Goal: Information Seeking & Learning: Find specific fact

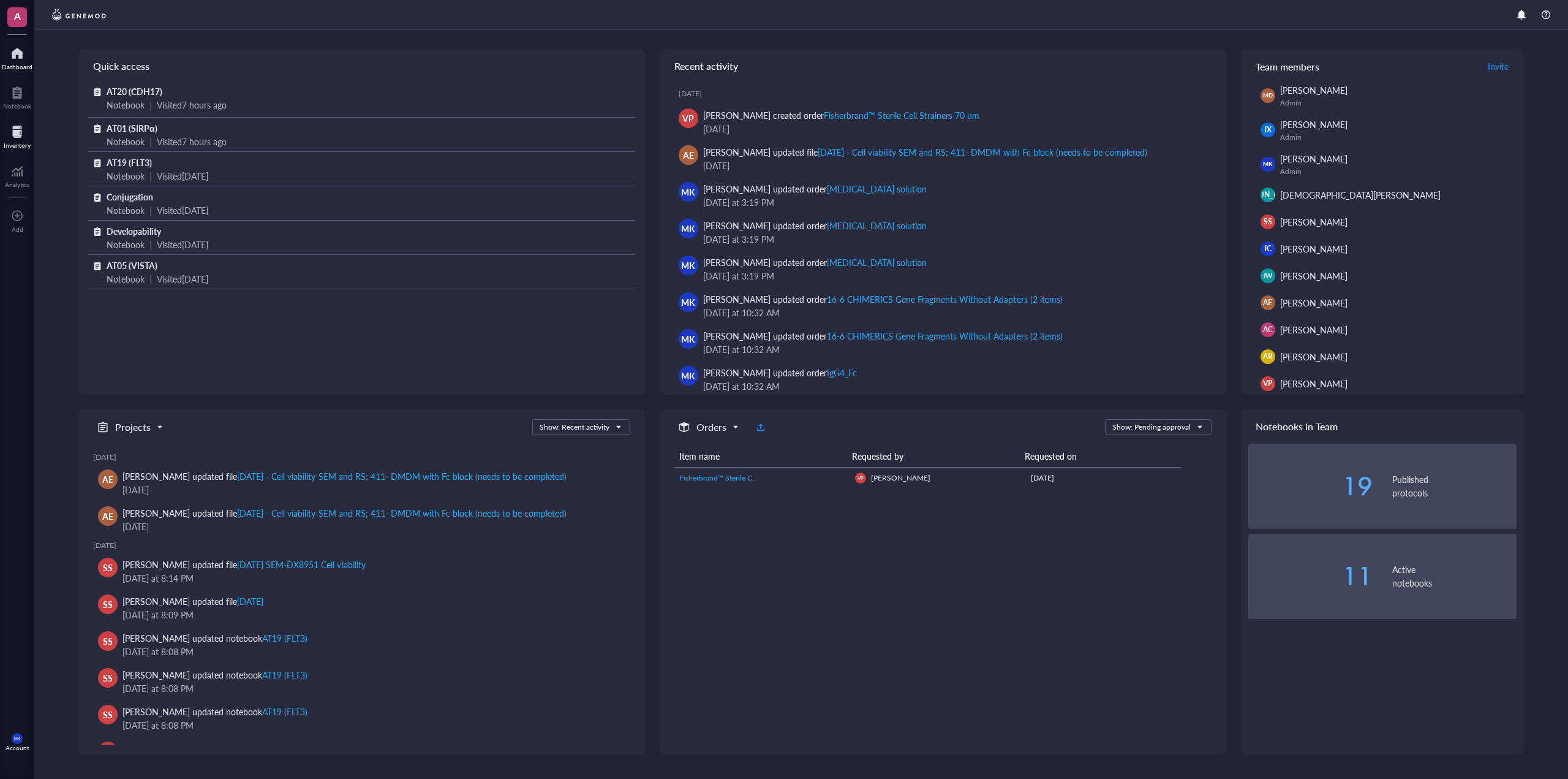
click at [22, 145] on div "Inventory" at bounding box center [17, 145] width 27 height 7
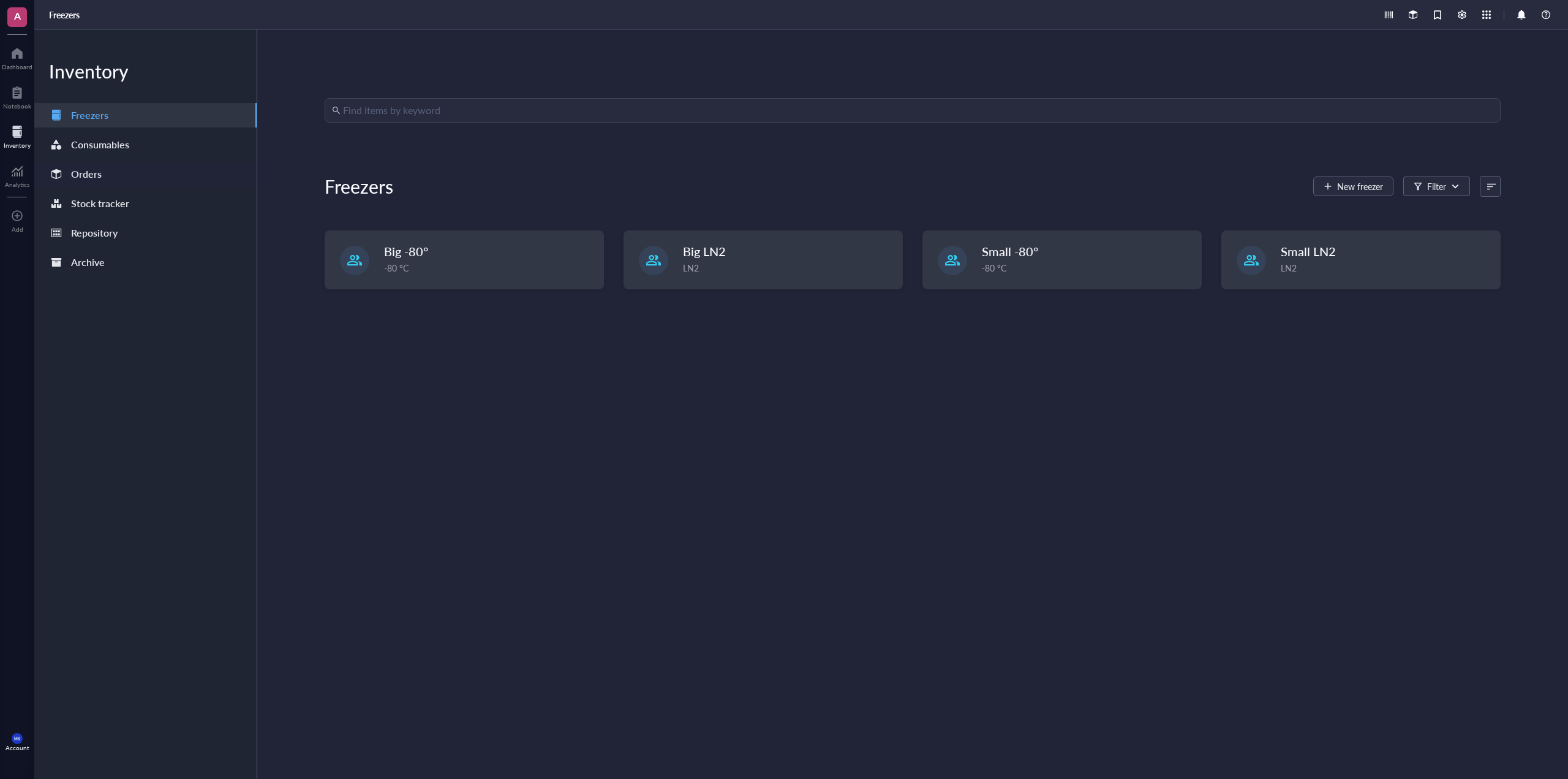
click at [140, 182] on div "Orders" at bounding box center [145, 174] width 222 height 24
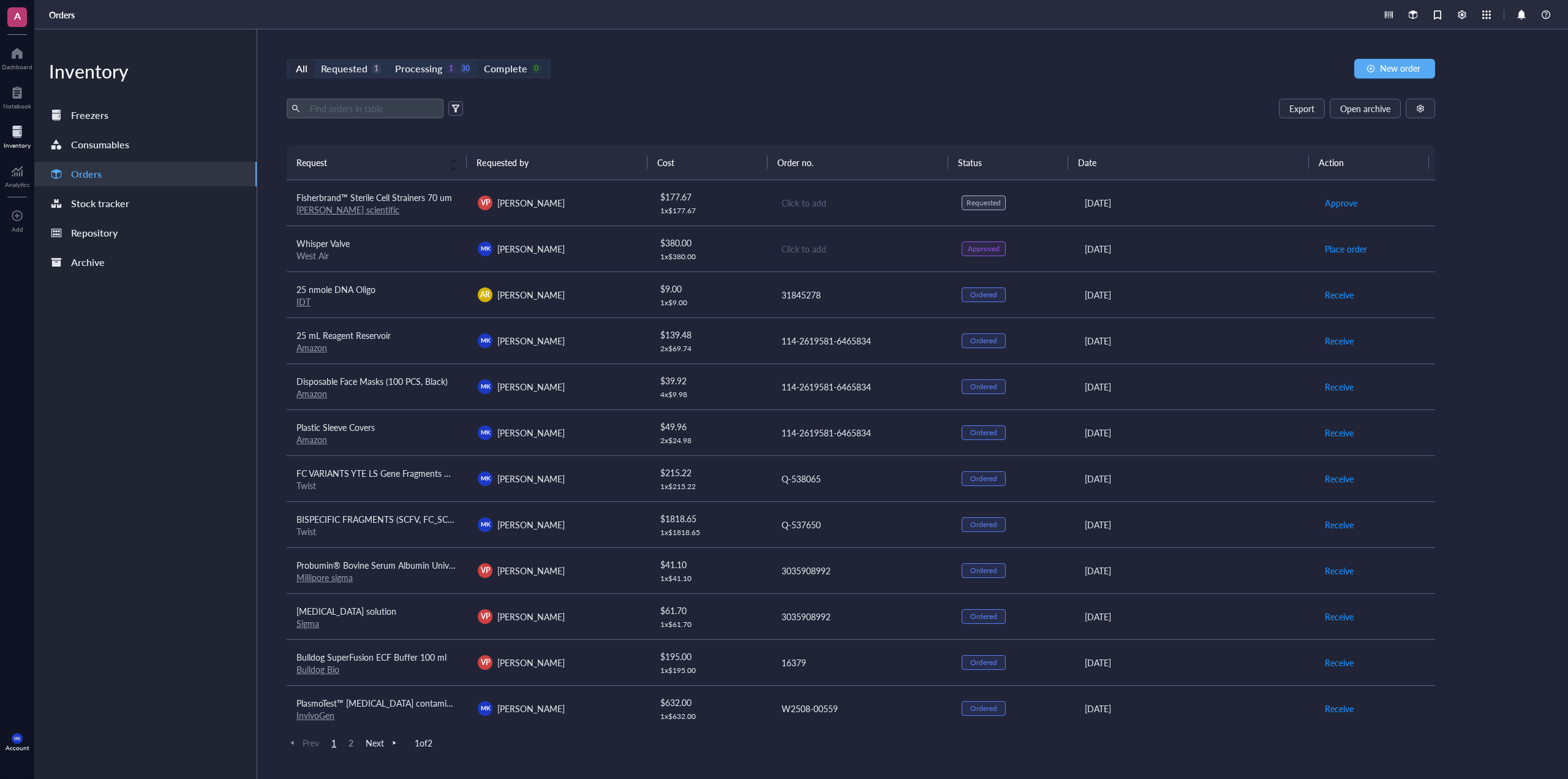
click at [497, 66] on div "Complete" at bounding box center [505, 68] width 43 height 17
click at [477, 60] on input "Complete 0" at bounding box center [477, 60] width 0 height 0
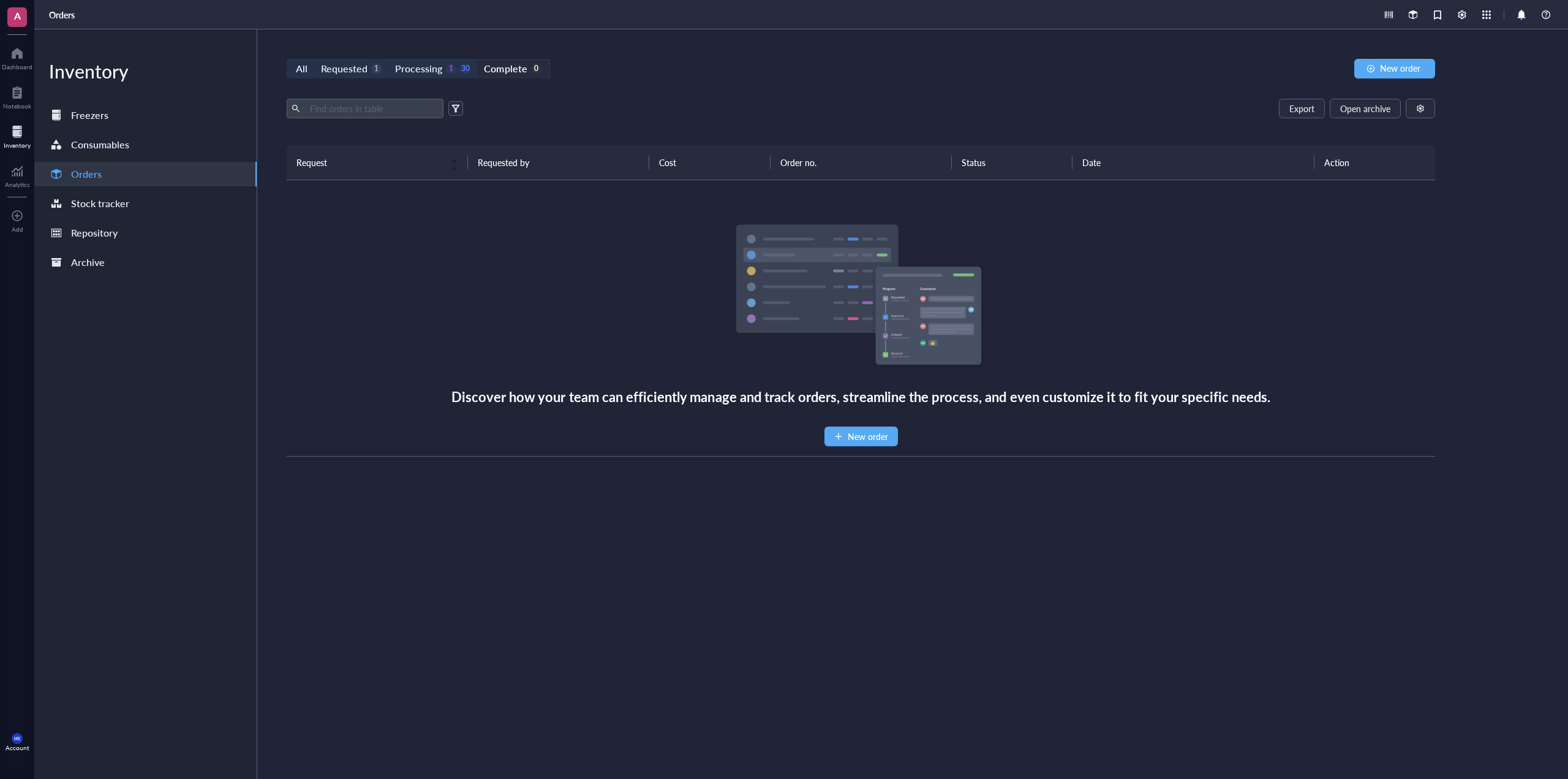
click at [517, 67] on div "Complete" at bounding box center [505, 68] width 43 height 17
click at [477, 60] on input "Complete 0" at bounding box center [477, 60] width 0 height 0
click at [1345, 116] on button "Open archive" at bounding box center [1366, 108] width 71 height 20
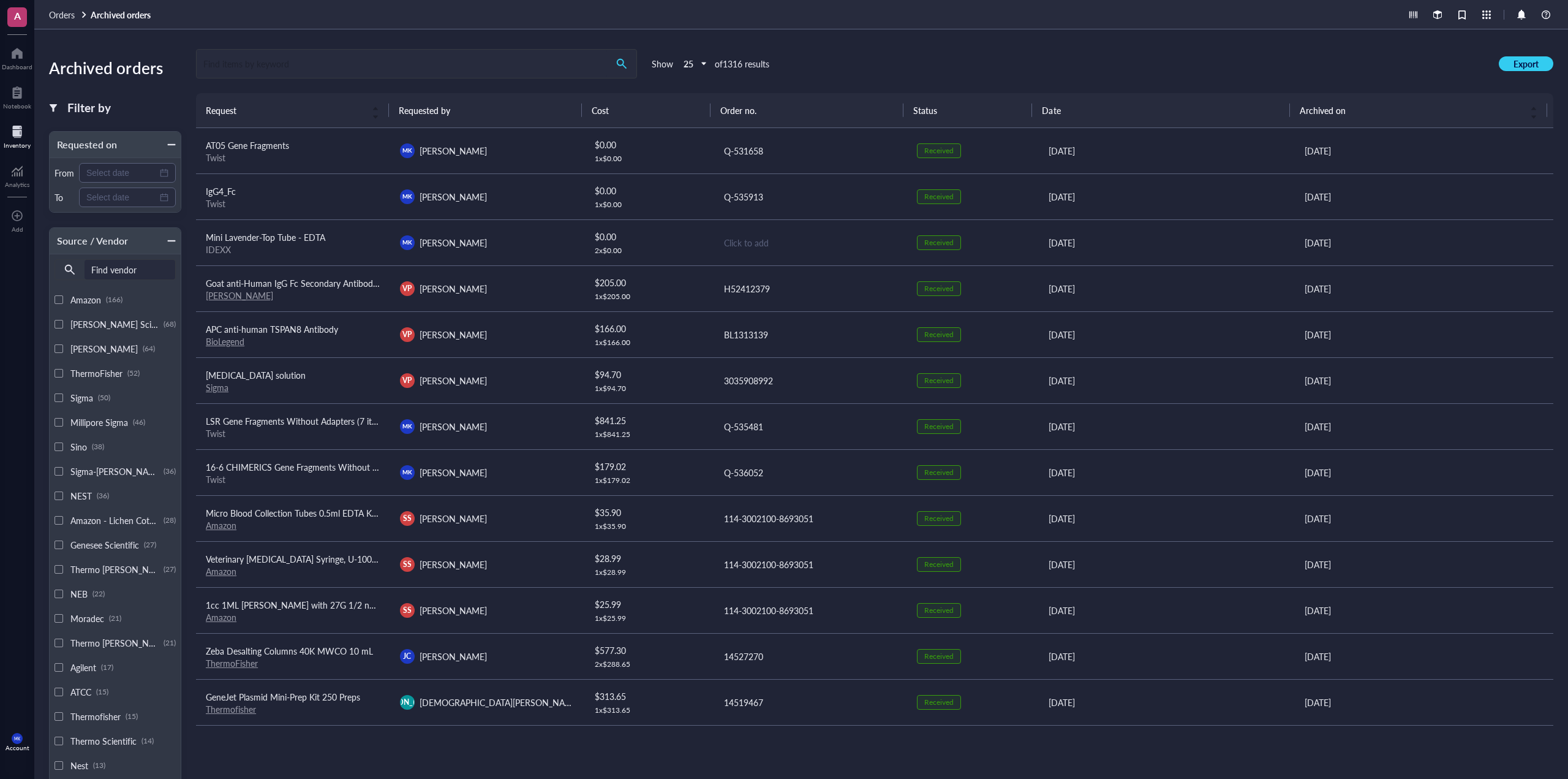
click at [403, 77] on input "search" at bounding box center [401, 64] width 410 height 28
type input "mmae"
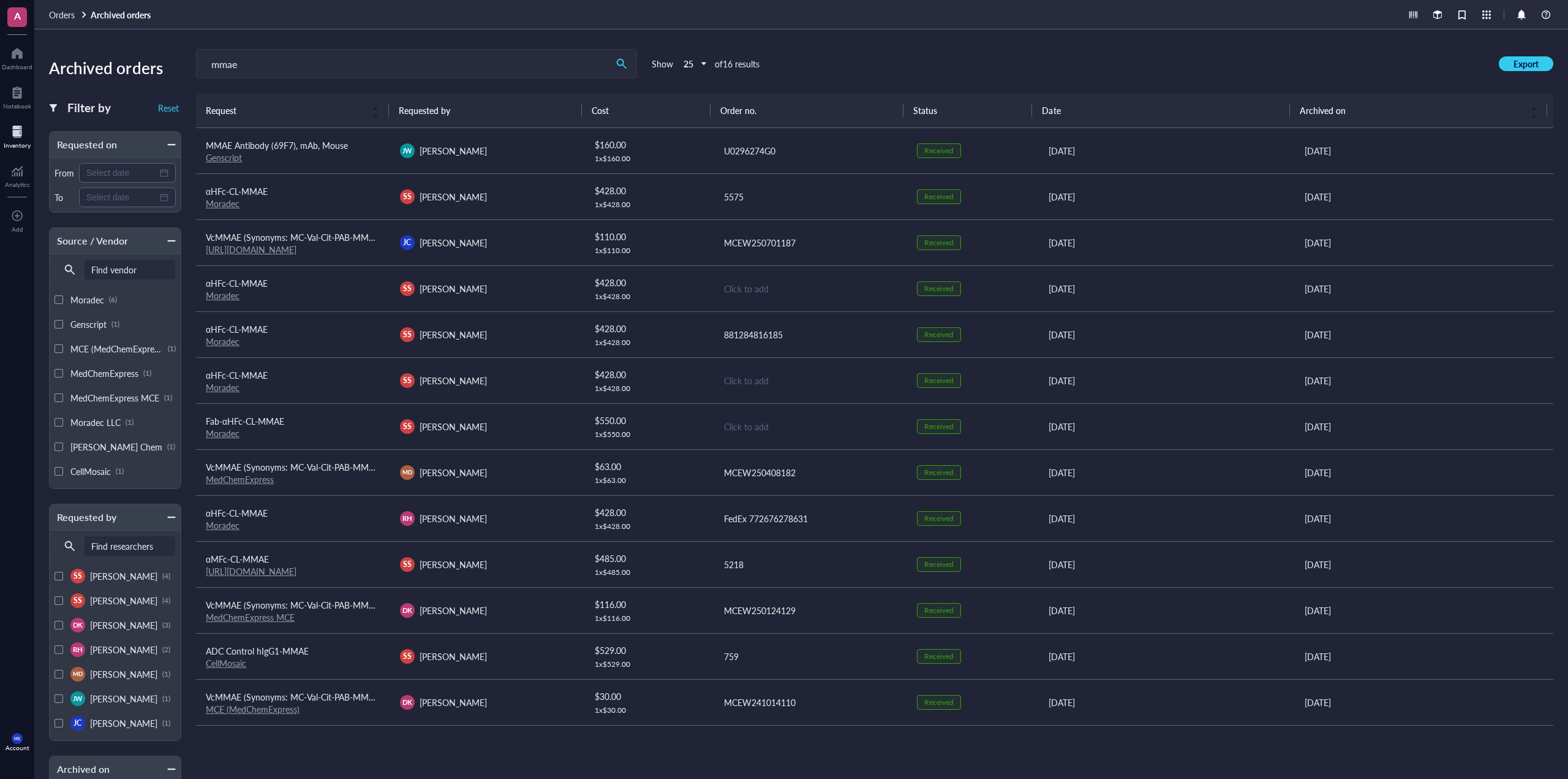
click at [386, 144] on td "MMAE Antibody (69F7), mAb, Mouse Genscript" at bounding box center [293, 151] width 194 height 46
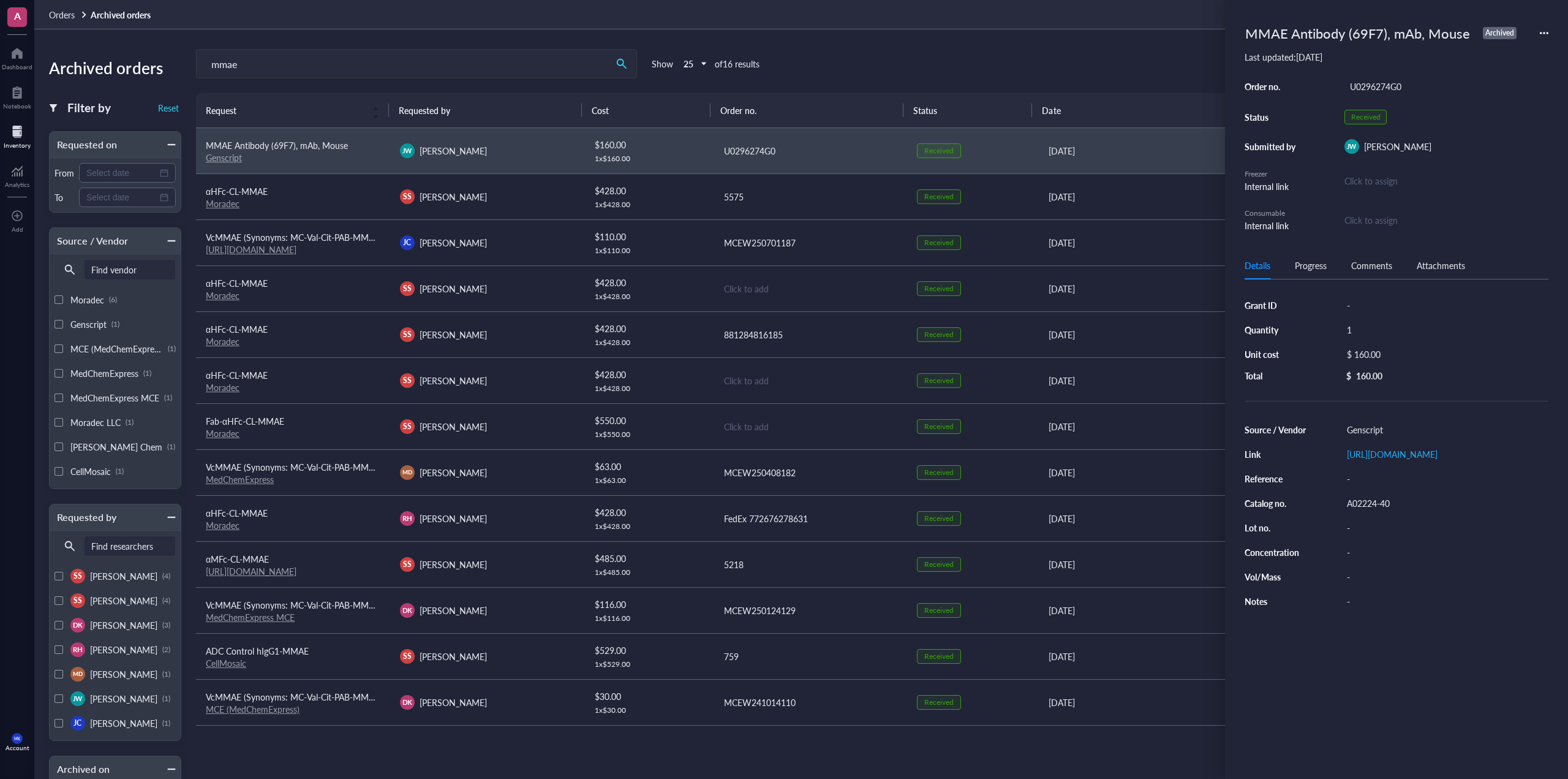
click at [1300, 38] on div "MMAE Antibody (69F7), mAb, Mouse" at bounding box center [1357, 33] width 236 height 27
copy div "MMAE Antibody (69F7), mAb, Mouse"
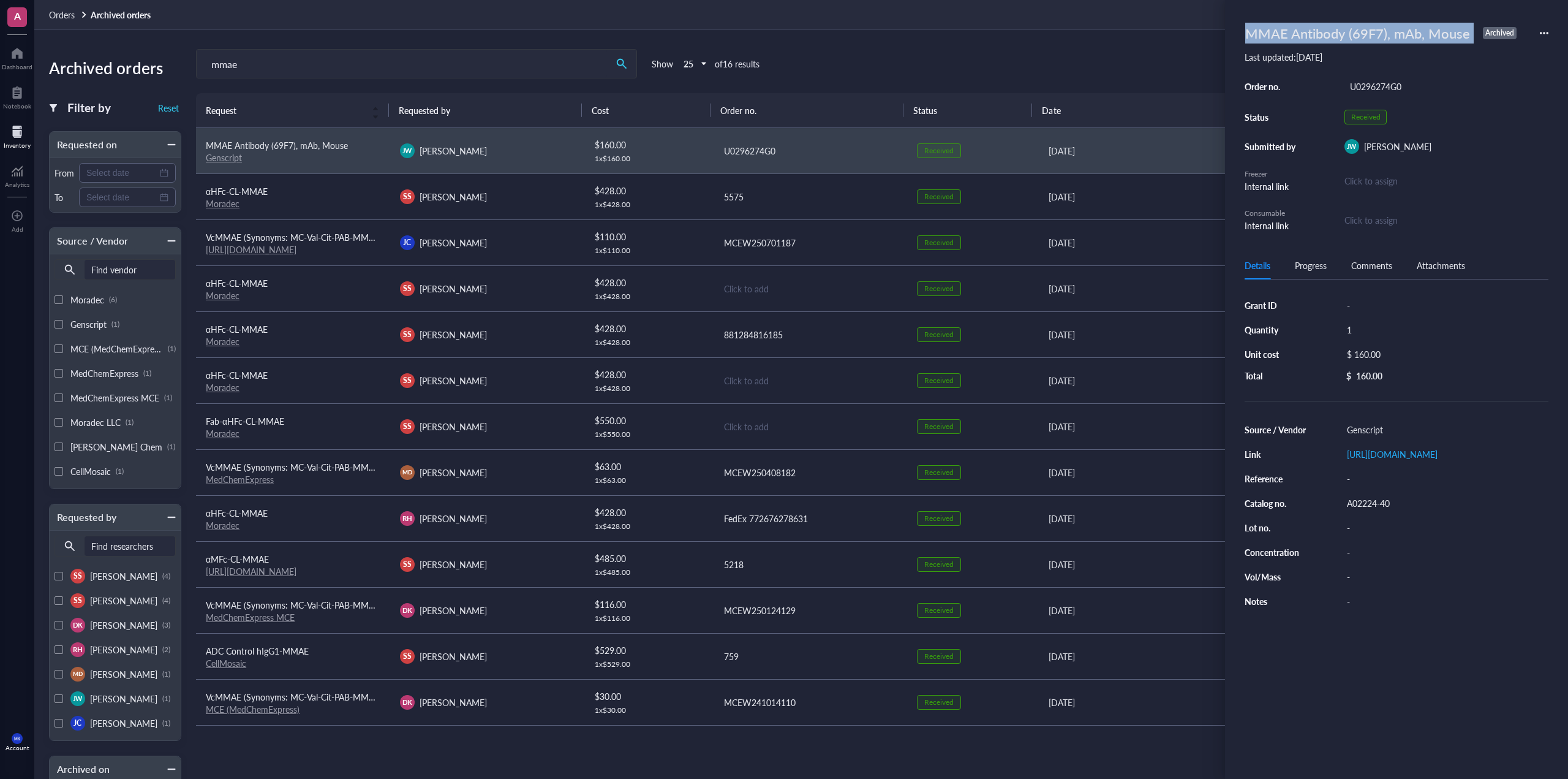
click at [288, 160] on div "Genscript" at bounding box center [293, 157] width 174 height 11
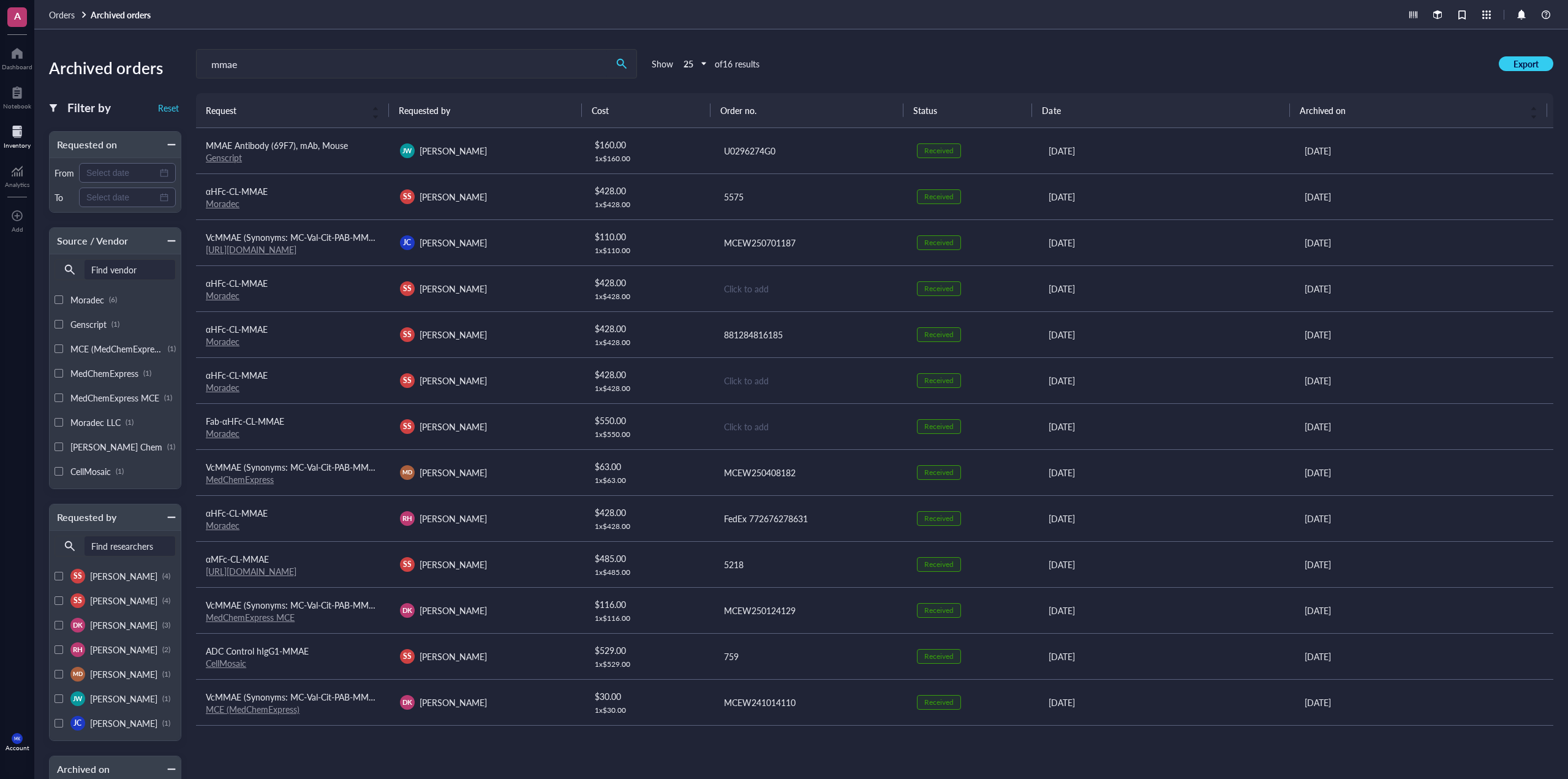
click at [294, 156] on div "Genscript" at bounding box center [293, 157] width 174 height 11
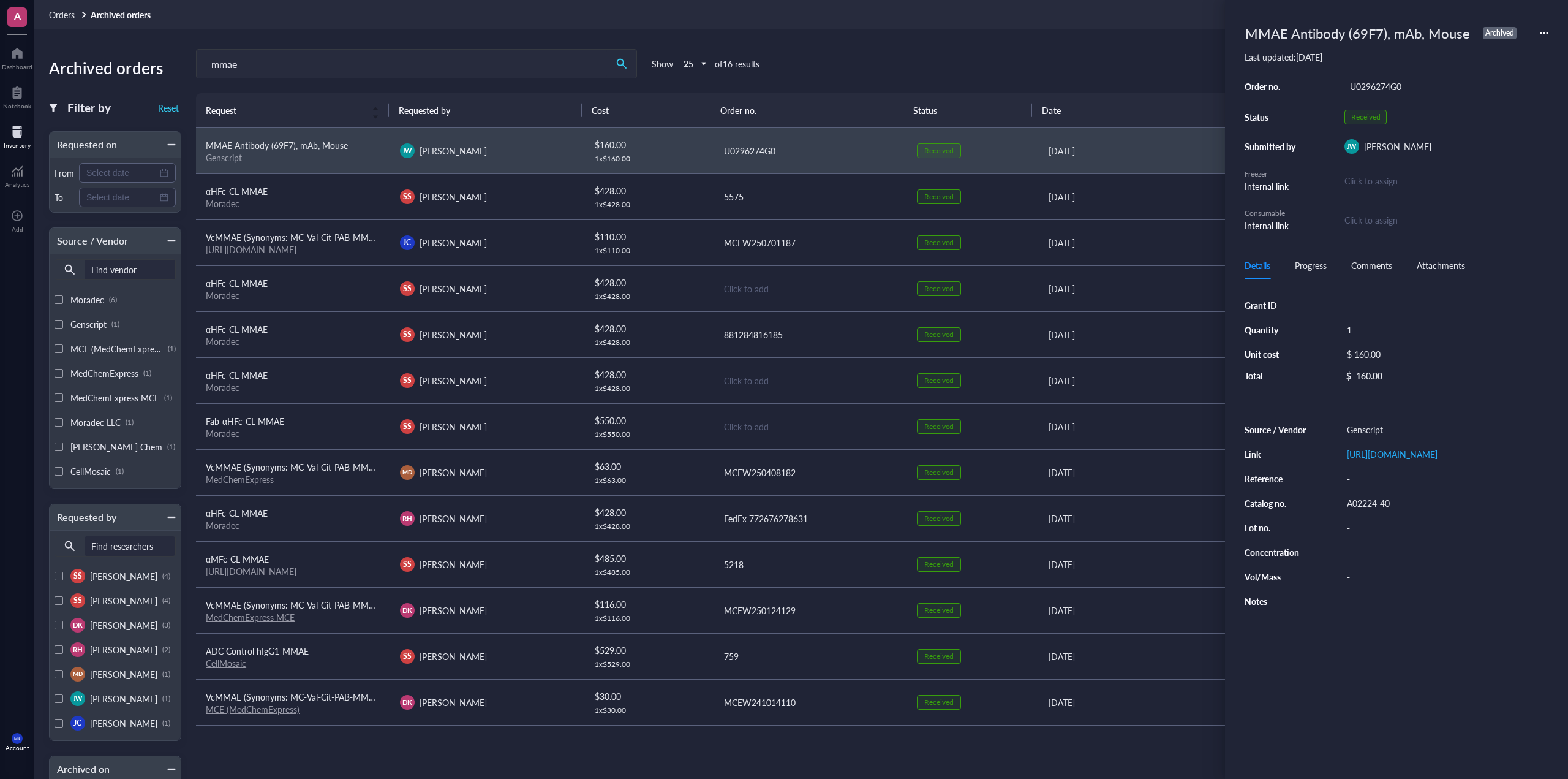
click at [1349, 271] on div "Details Progress Comments Attachments" at bounding box center [1396, 265] width 304 height 27
click at [1357, 263] on div "Comments" at bounding box center [1372, 265] width 41 height 13
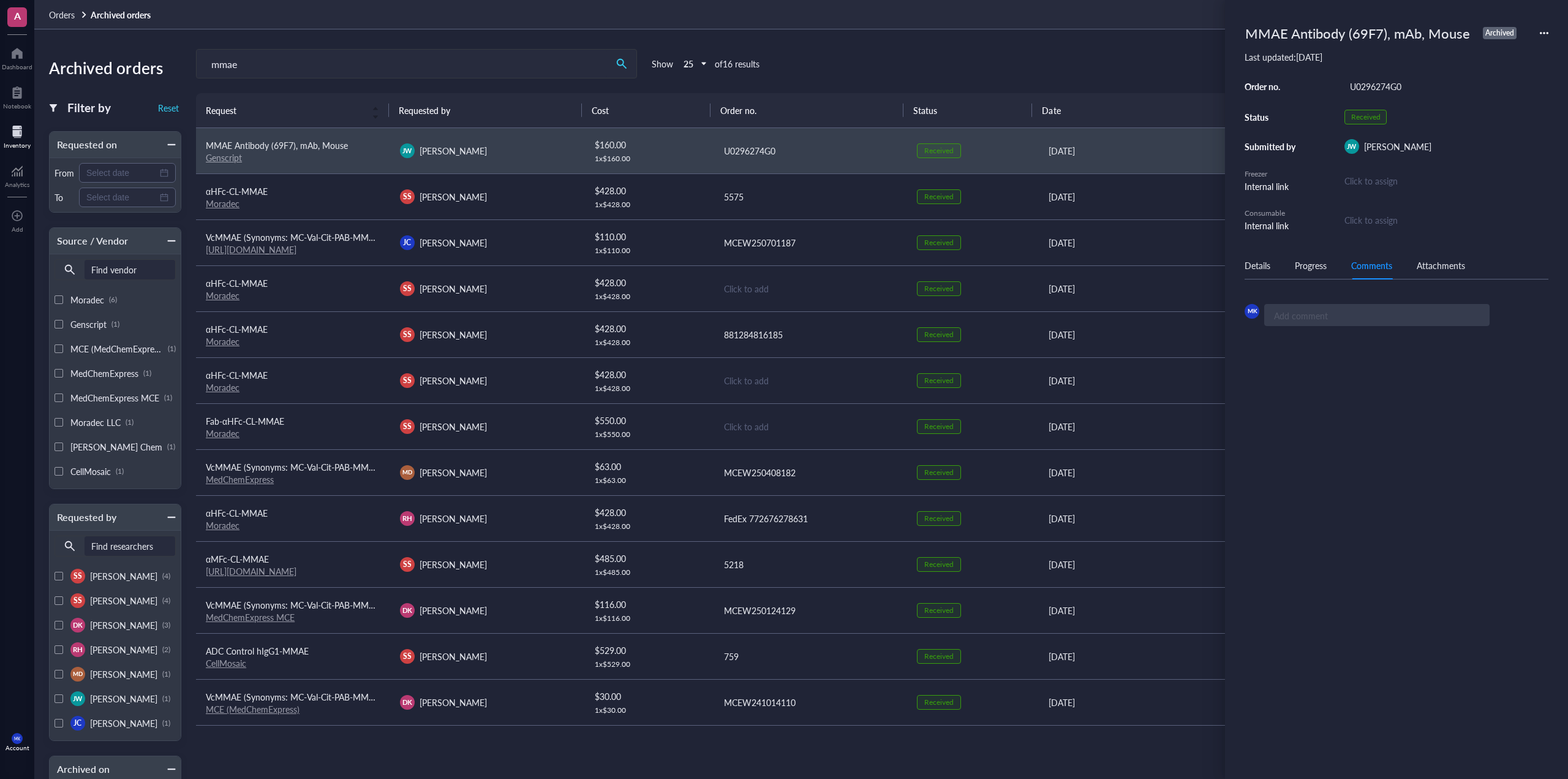
click at [1269, 267] on div "Details" at bounding box center [1257, 265] width 26 height 13
